Goal: Task Accomplishment & Management: Use online tool/utility

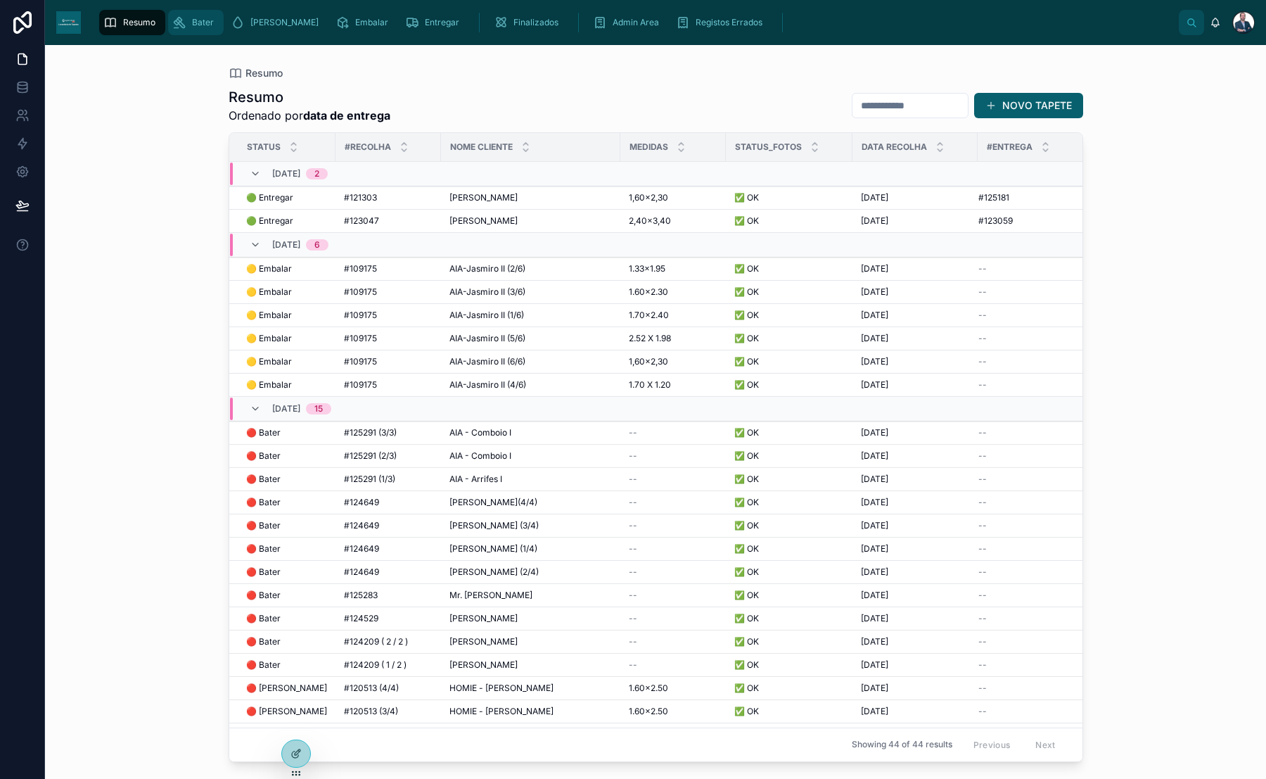
click at [192, 27] on span "Bater" at bounding box center [203, 22] width 22 height 11
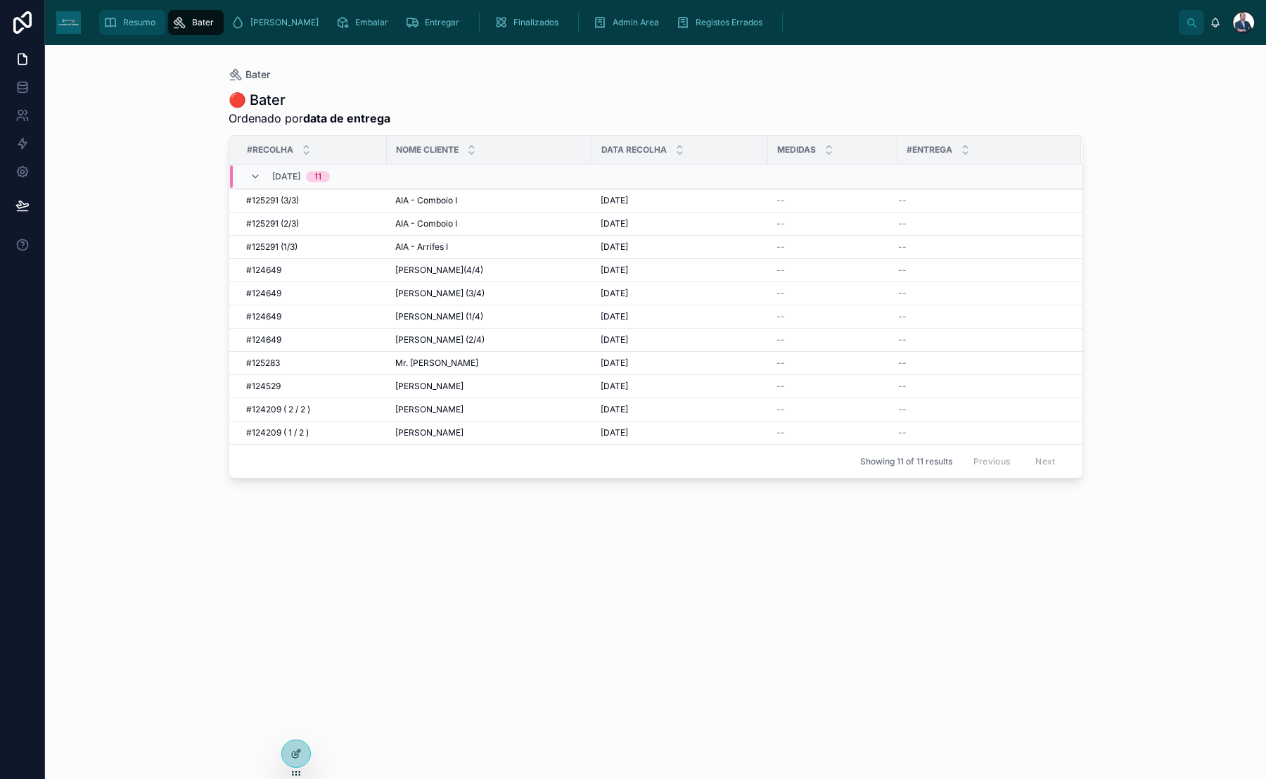
click at [160, 28] on div "Resumo" at bounding box center [132, 22] width 58 height 23
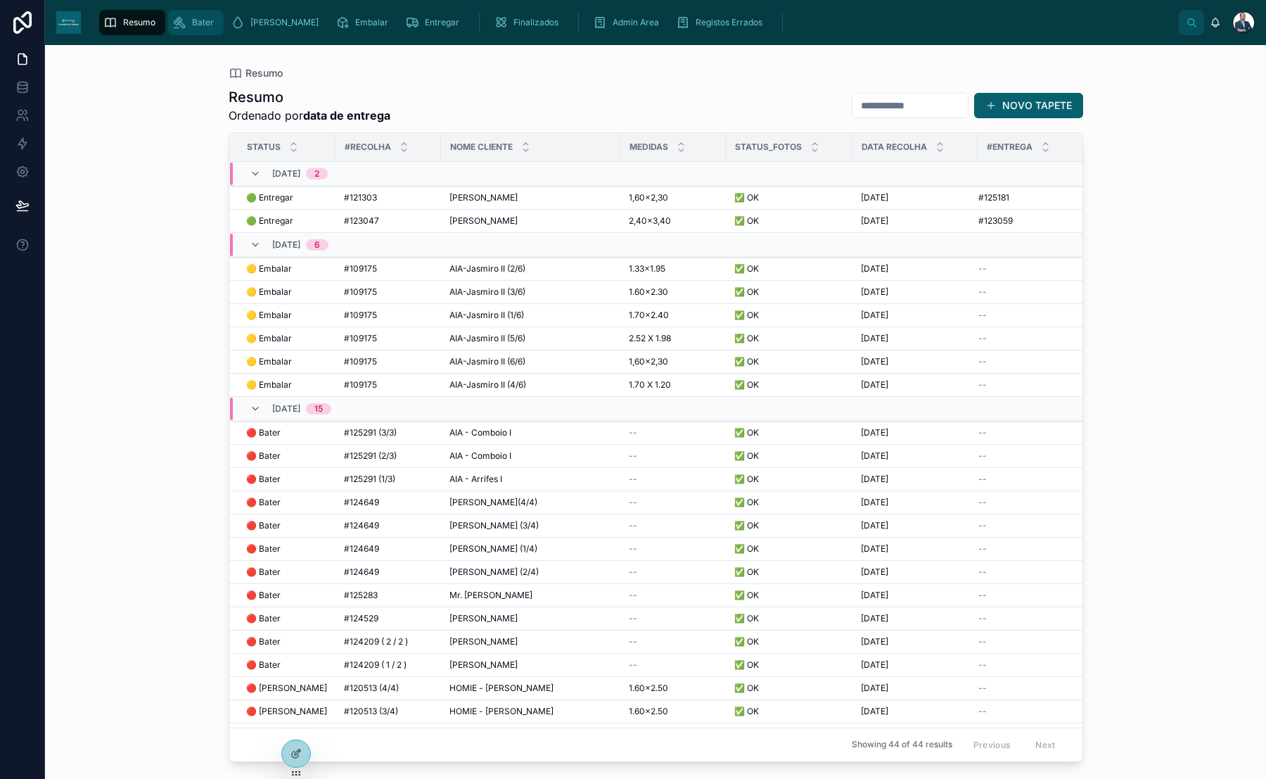
click at [193, 28] on div "Bater" at bounding box center [195, 22] width 47 height 23
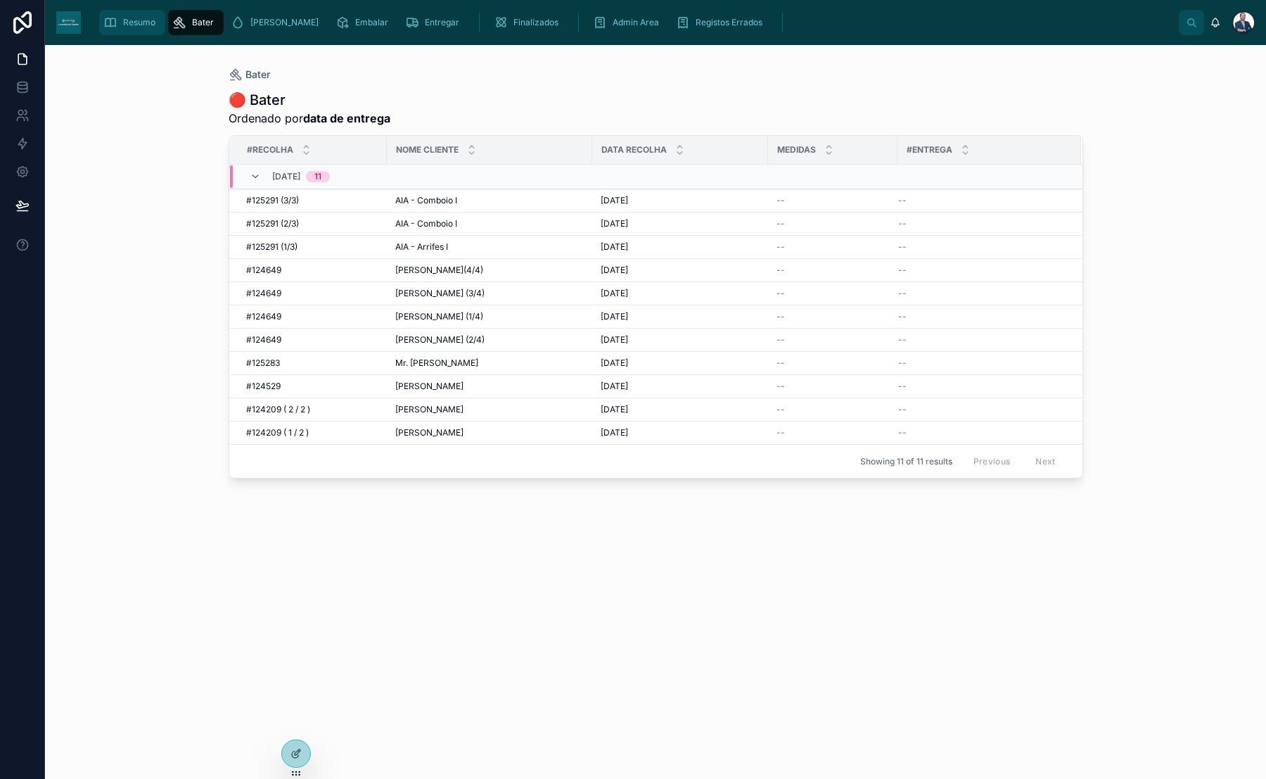
click at [108, 17] on icon "scrollable content" at bounding box center [110, 22] width 14 height 14
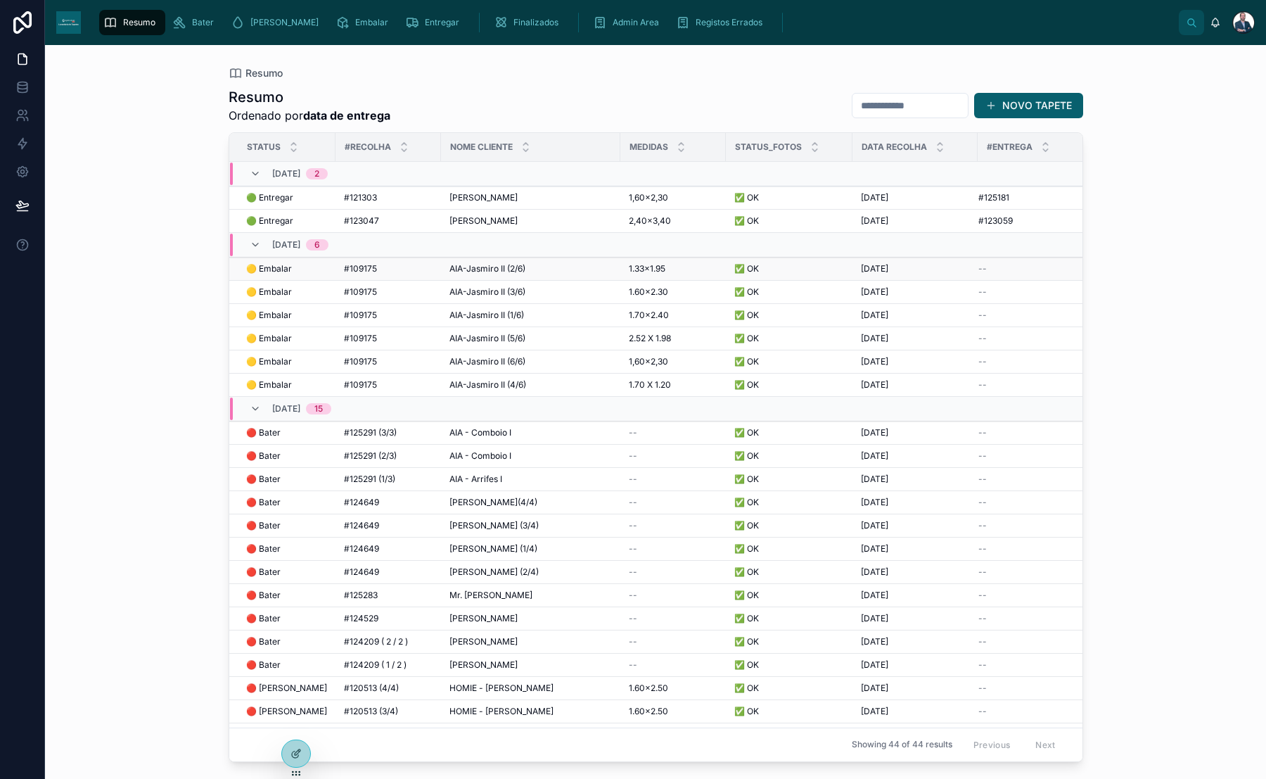
click at [303, 277] on td "🟡 Embalar 🟡 Embalar" at bounding box center [282, 268] width 106 height 23
click at [292, 274] on td "🟡 Embalar 🟡 Embalar" at bounding box center [282, 268] width 106 height 23
click at [288, 273] on td "🟡 Embalar 🟡 Embalar" at bounding box center [282, 268] width 106 height 23
click at [283, 270] on span "🟡 Embalar" at bounding box center [269, 268] width 46 height 11
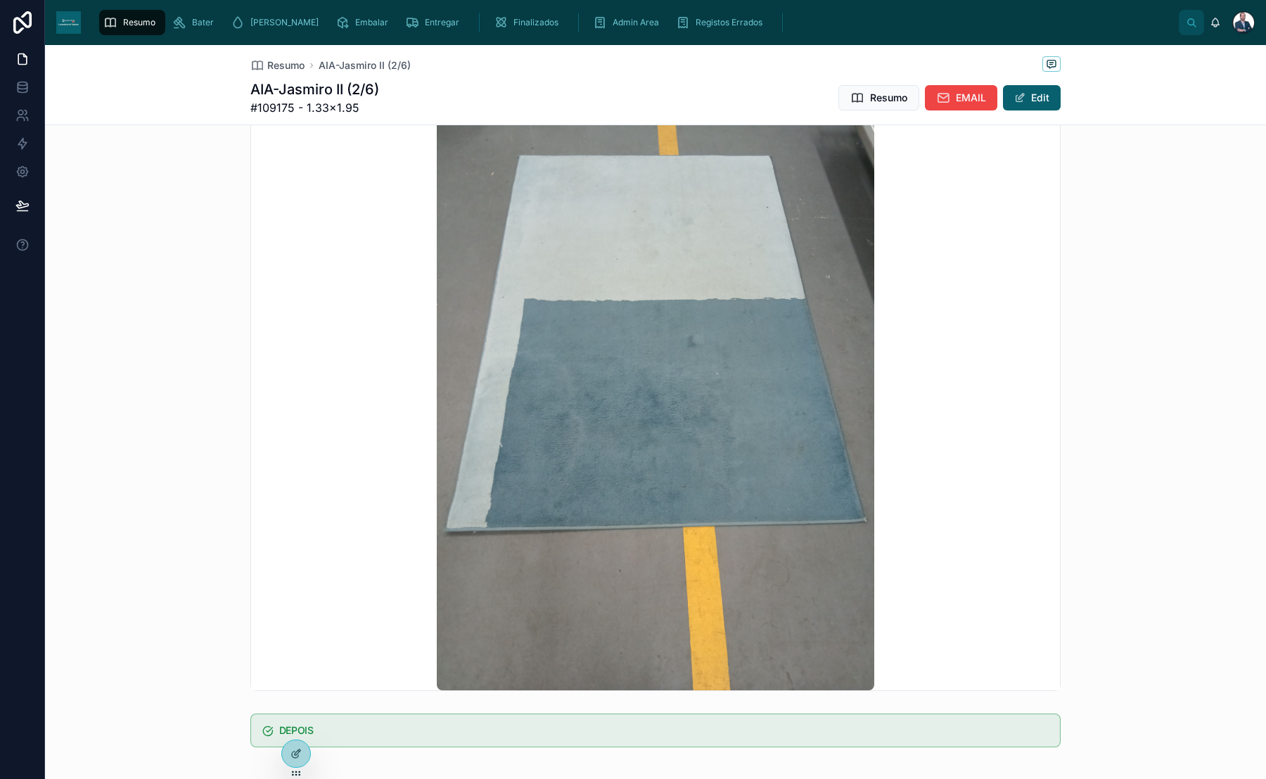
scroll to position [188, 0]
click at [274, 63] on span "Resumo" at bounding box center [285, 65] width 37 height 14
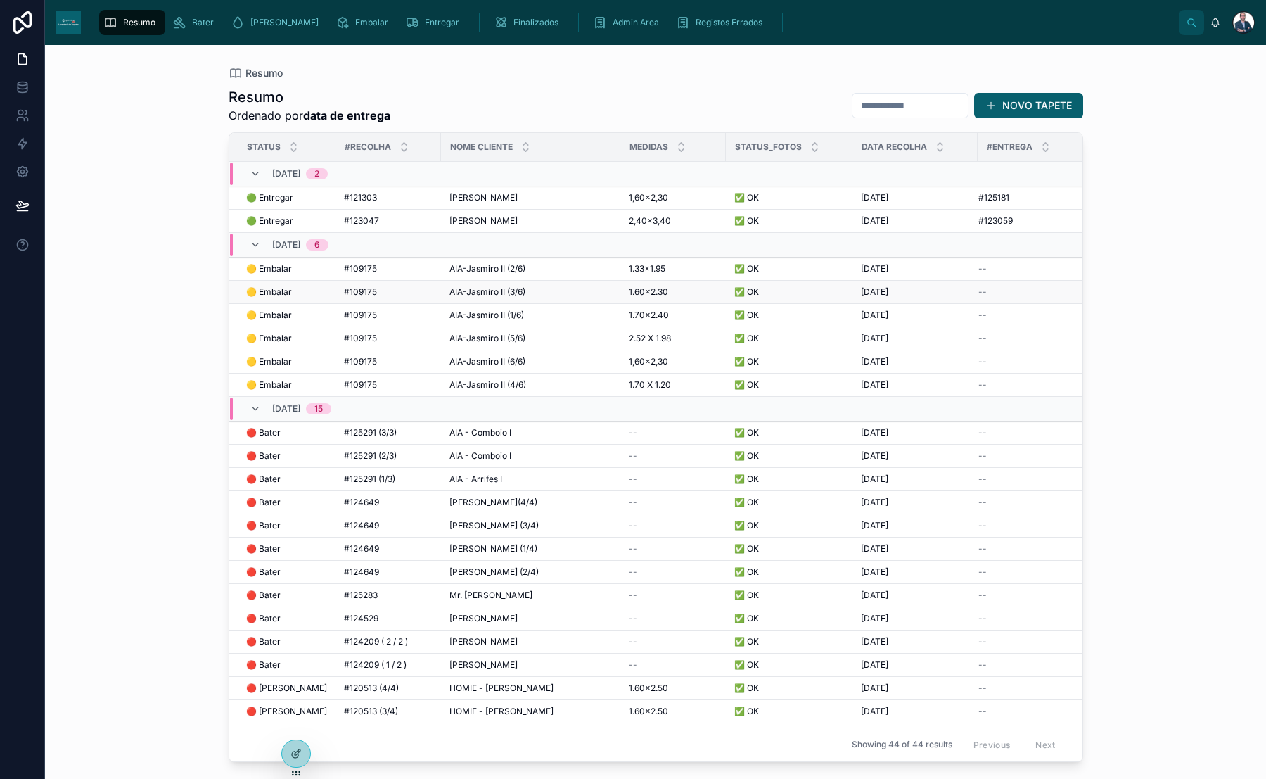
click at [280, 287] on span "🟡 Embalar" at bounding box center [269, 291] width 46 height 11
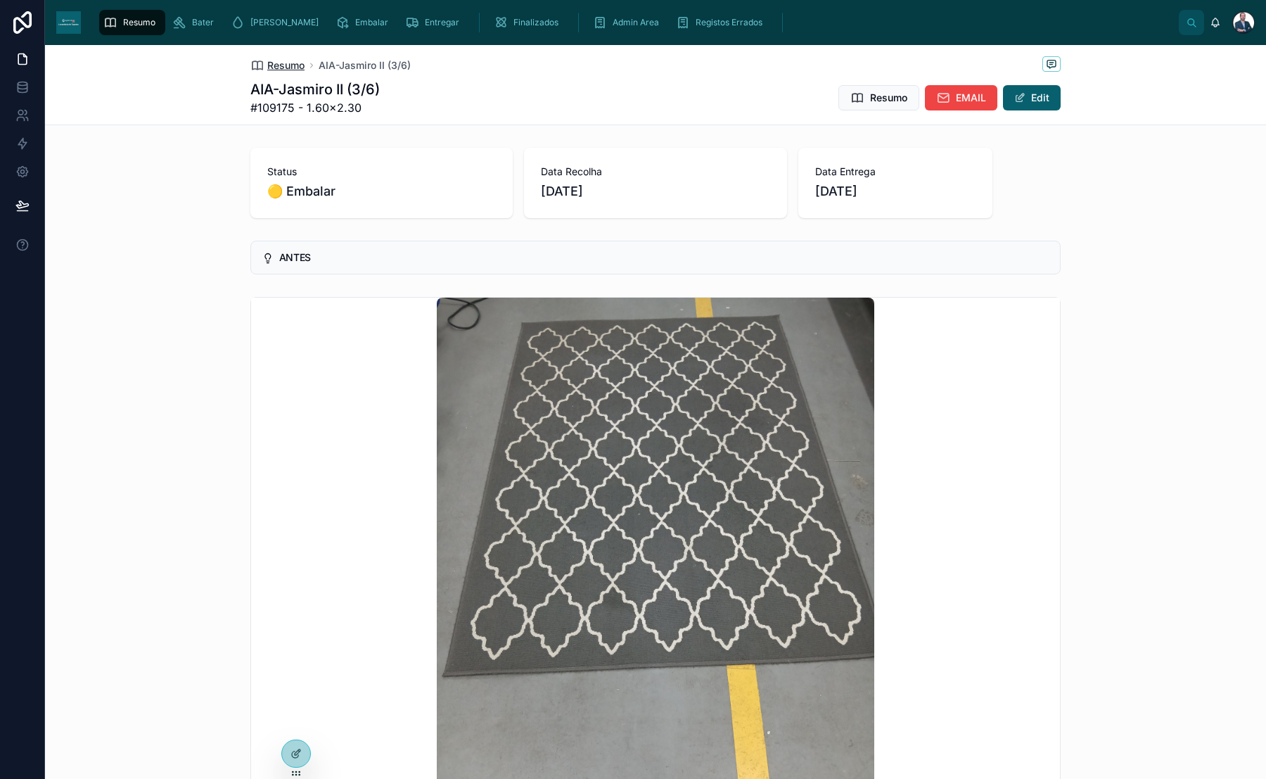
click at [283, 66] on span "Resumo" at bounding box center [285, 65] width 37 height 14
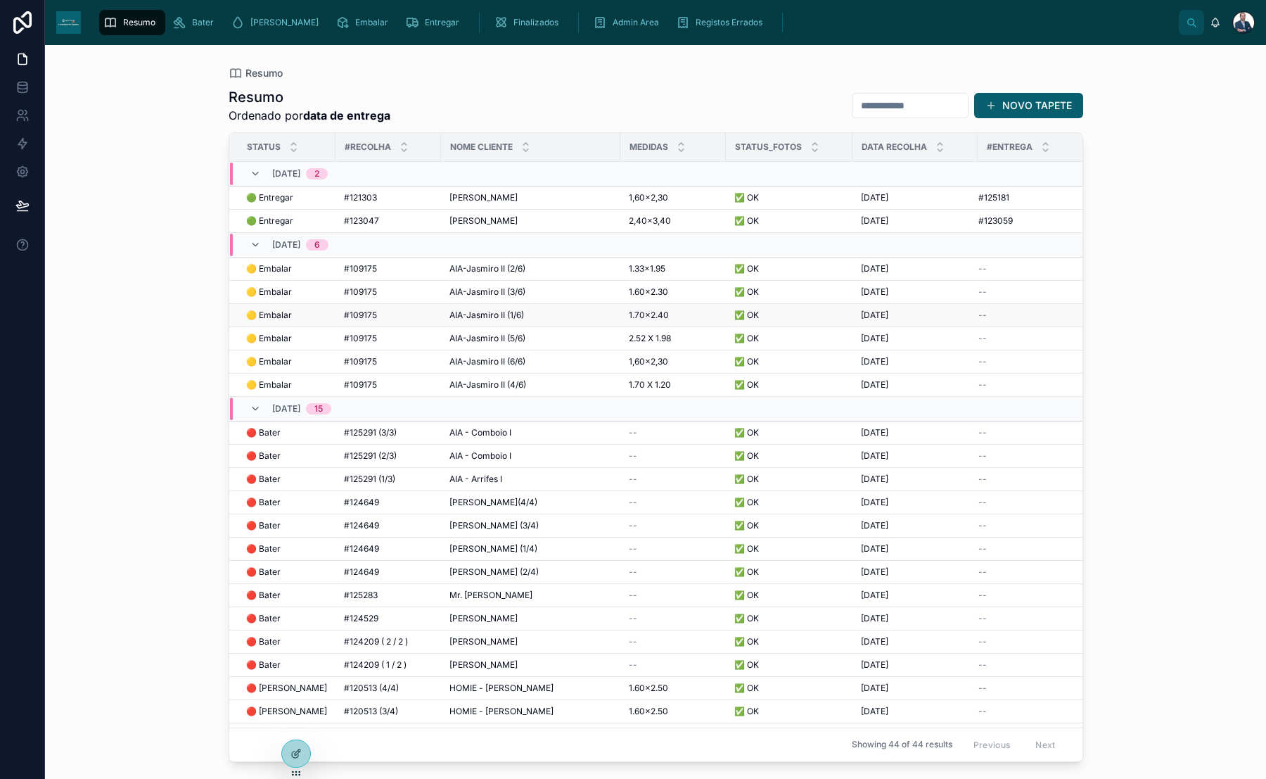
click at [358, 317] on span "#109175" at bounding box center [360, 314] width 33 height 11
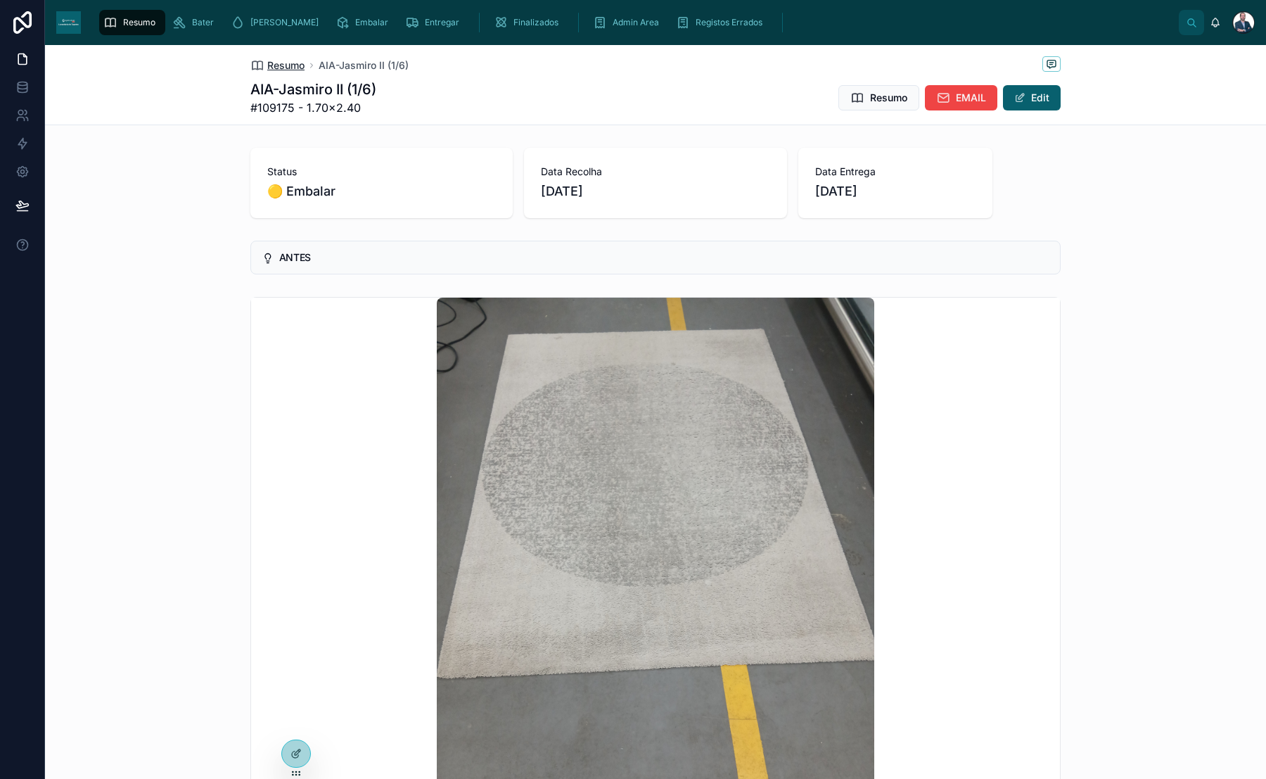
click at [293, 61] on span "Resumo" at bounding box center [285, 65] width 37 height 14
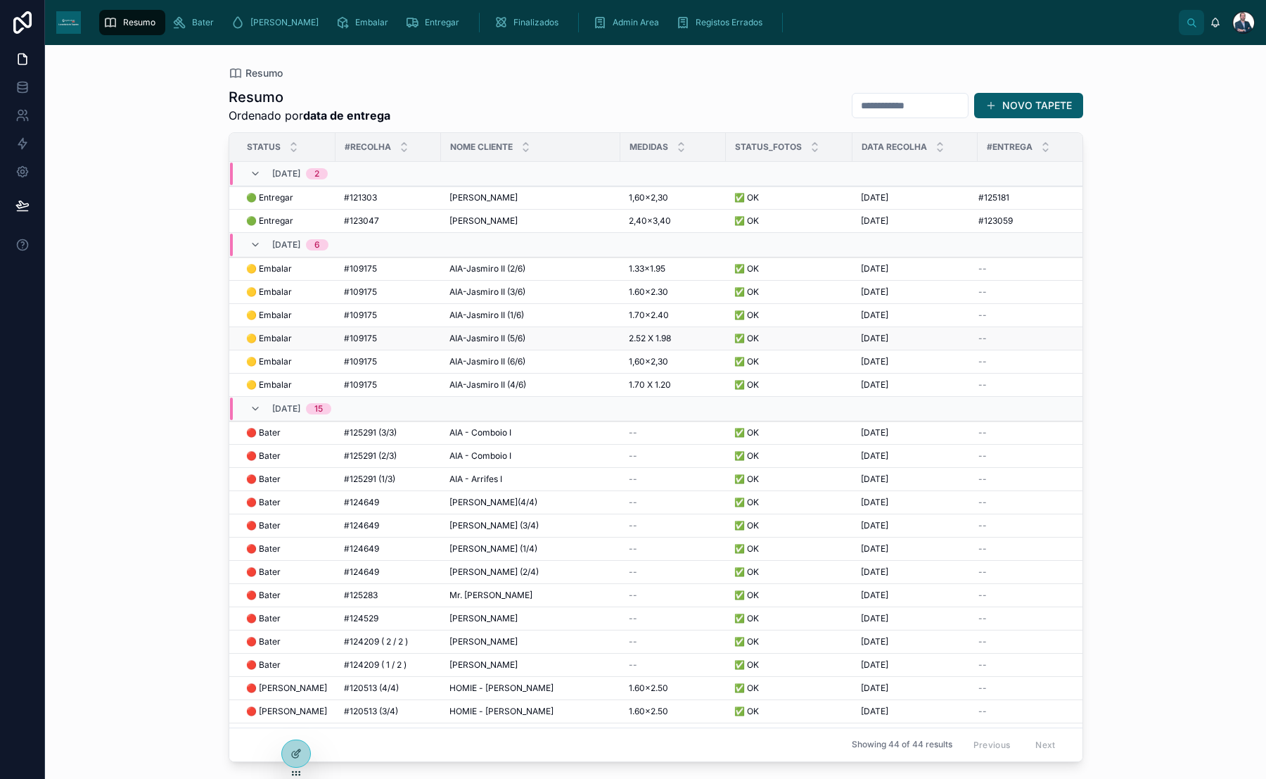
click at [354, 339] on span "#109175" at bounding box center [360, 338] width 33 height 11
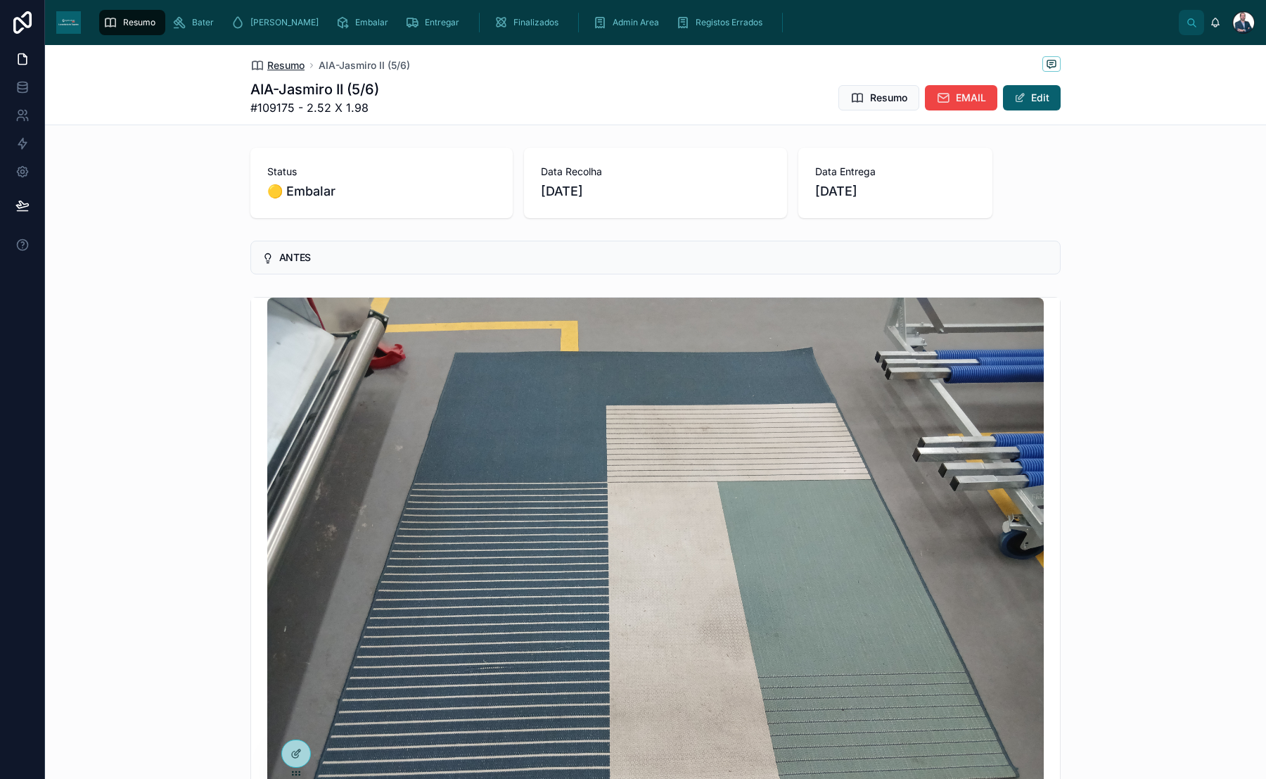
click at [277, 65] on span "Resumo" at bounding box center [285, 65] width 37 height 14
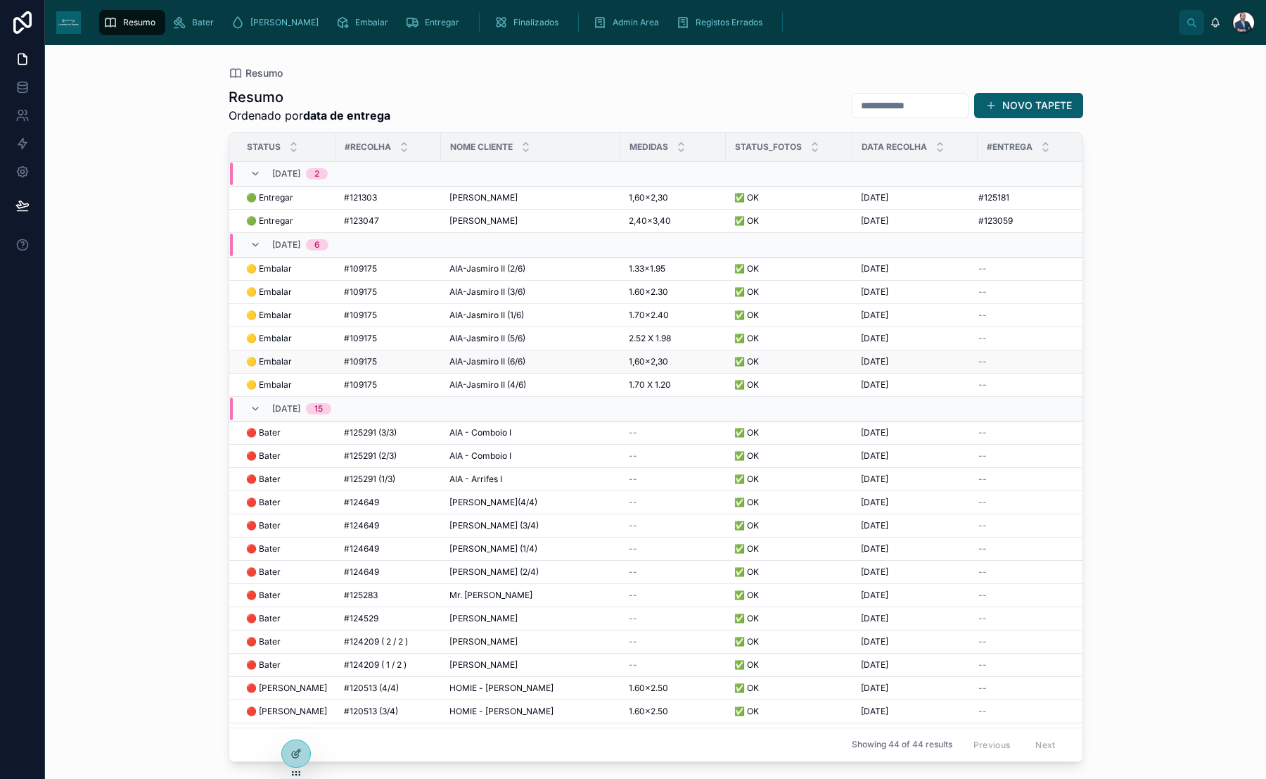
click at [274, 360] on span "🟡 Embalar" at bounding box center [269, 361] width 46 height 11
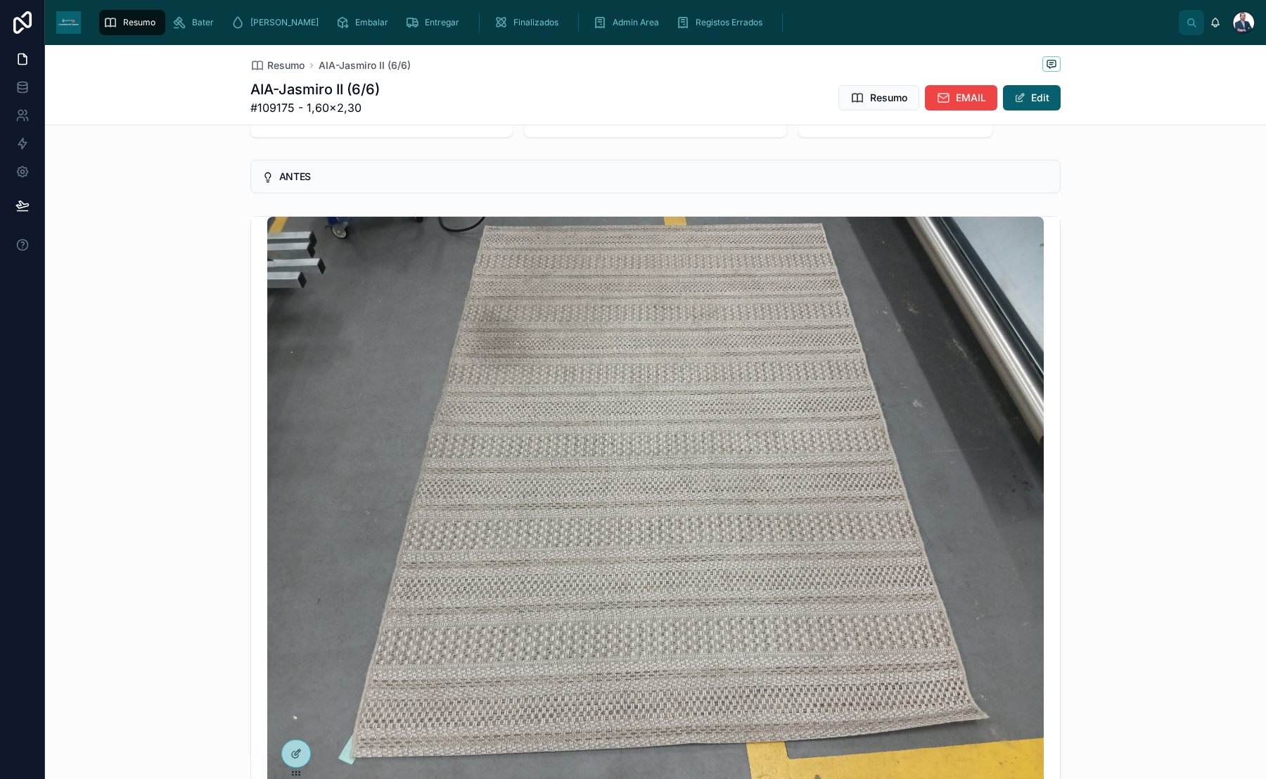
scroll to position [82, 0]
click at [274, 67] on span "Resumo" at bounding box center [285, 65] width 37 height 14
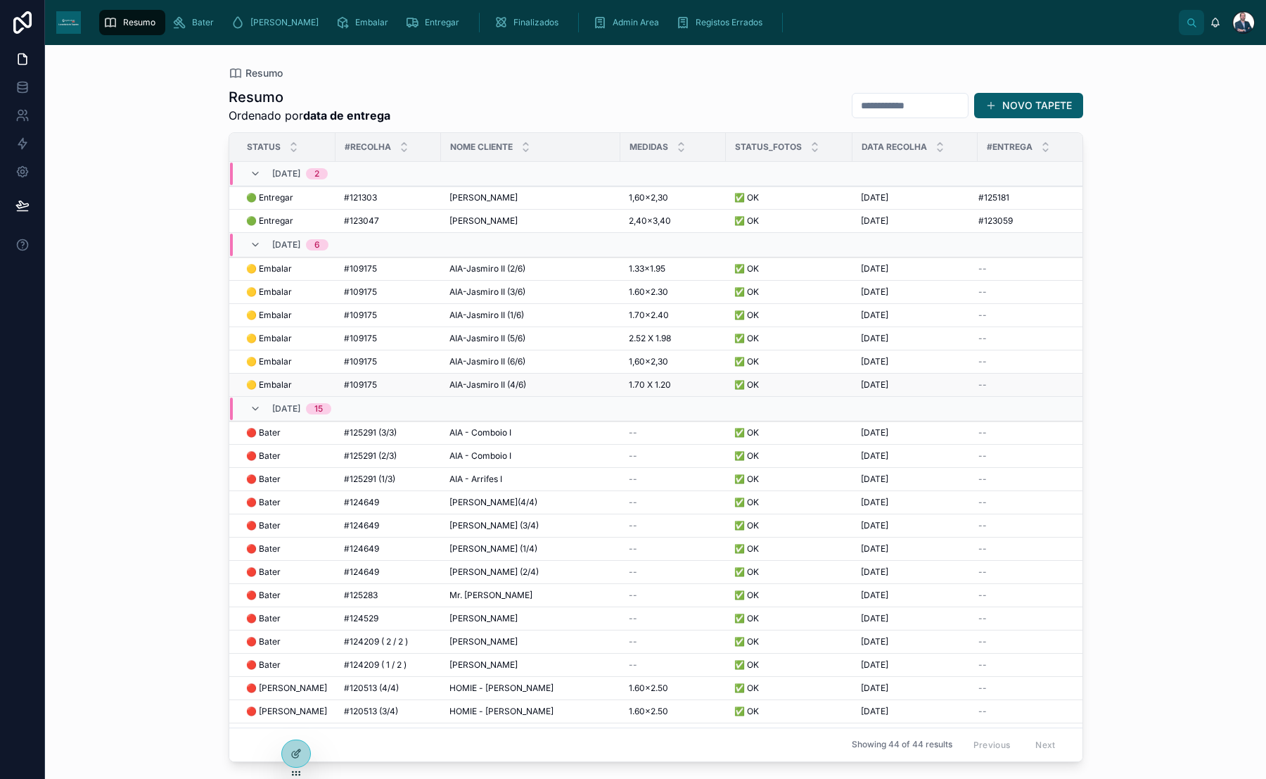
click at [280, 375] on td "🟡 Embalar 🟡 Embalar" at bounding box center [282, 384] width 106 height 23
click at [280, 379] on span "🟡 Embalar" at bounding box center [269, 384] width 46 height 11
